Goal: Task Accomplishment & Management: Use online tool/utility

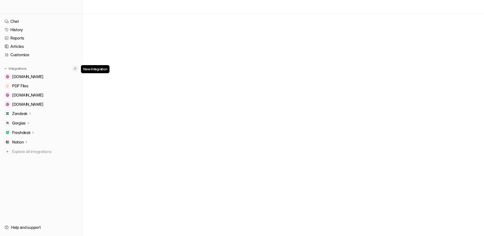
click at [75, 69] on img at bounding box center [75, 69] width 4 height 4
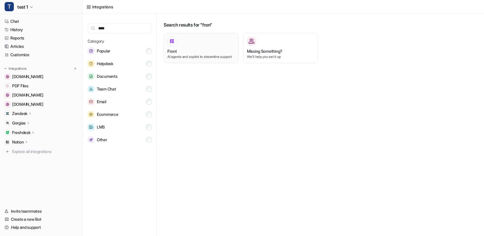
type input "****"
click at [191, 53] on div "Front" at bounding box center [200, 51] width 67 height 6
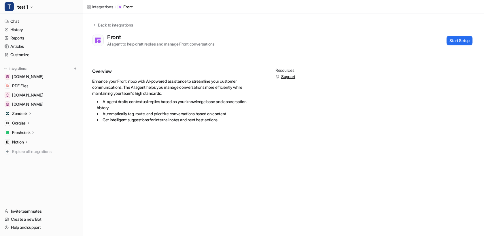
click at [460, 35] on div "Front AI agent to help draft replies and manage Front conversations Start Setup" at bounding box center [282, 40] width 381 height 13
click at [448, 45] on div "Front AI agent to help draft replies and manage Front conversations Start Setup" at bounding box center [282, 40] width 381 height 13
click at [453, 43] on button "Start Setup" at bounding box center [460, 41] width 26 height 10
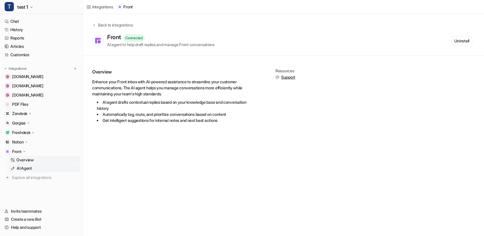
click at [31, 168] on p "AI Agent" at bounding box center [24, 168] width 15 height 6
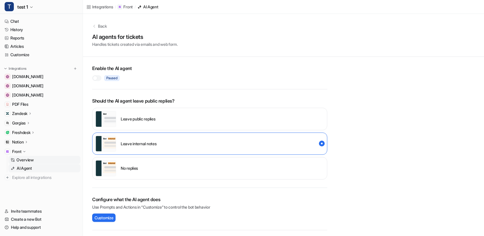
click at [31, 156] on link "Overview" at bounding box center [44, 160] width 72 height 8
